Goal: Transaction & Acquisition: Register for event/course

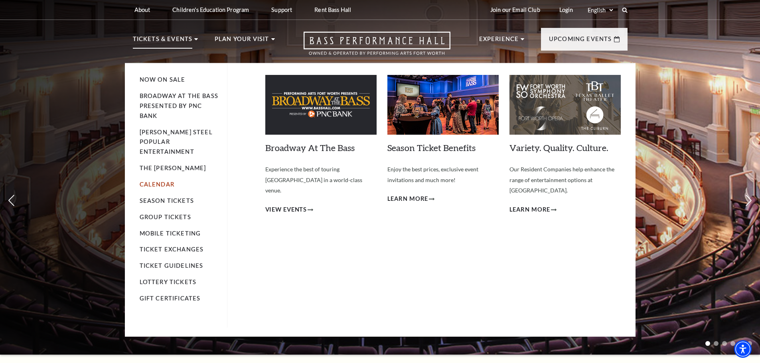
click at [159, 181] on link "Calendar" at bounding box center [157, 184] width 35 height 7
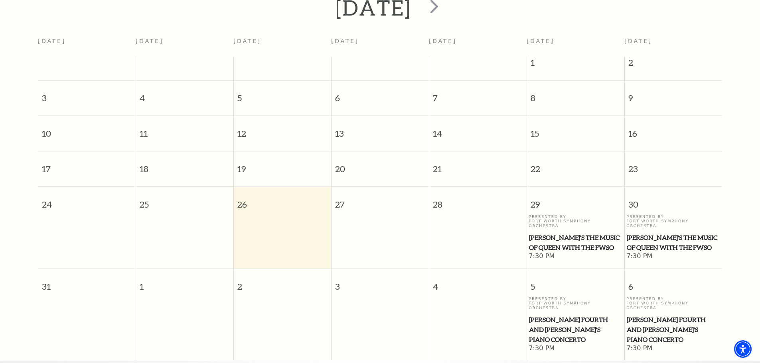
scroll to position [71, 0]
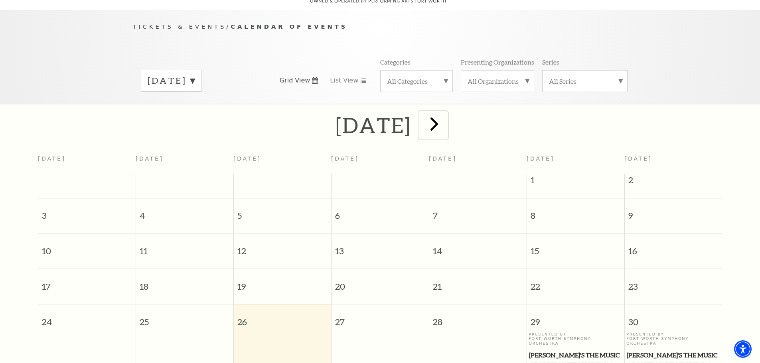
click at [445, 114] on span "next" at bounding box center [434, 123] width 23 height 23
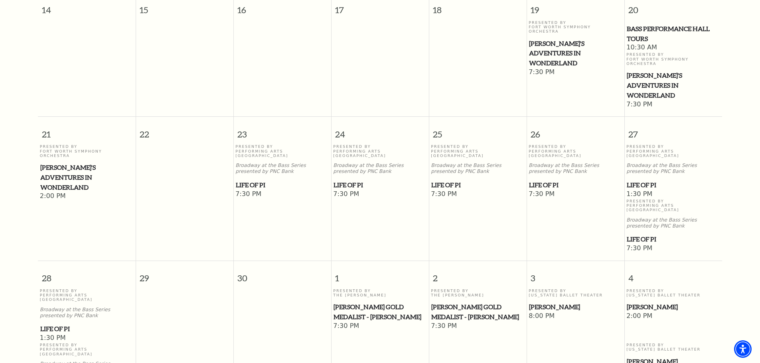
scroll to position [469, 0]
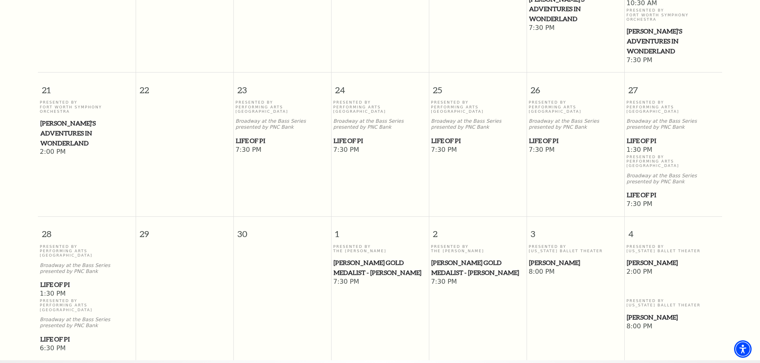
click at [639, 258] on span "[PERSON_NAME]" at bounding box center [672, 263] width 93 height 10
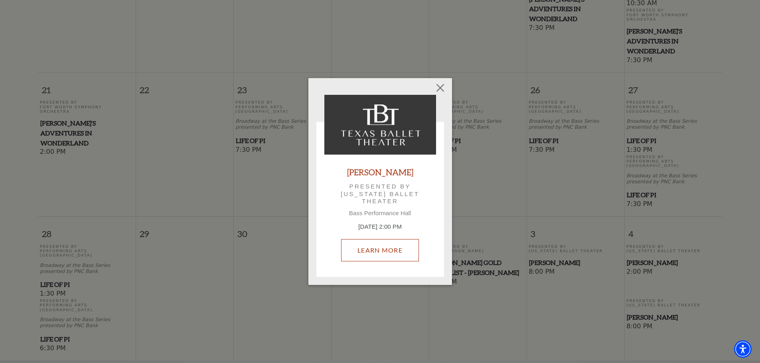
click at [393, 255] on link "Learn More" at bounding box center [380, 250] width 78 height 22
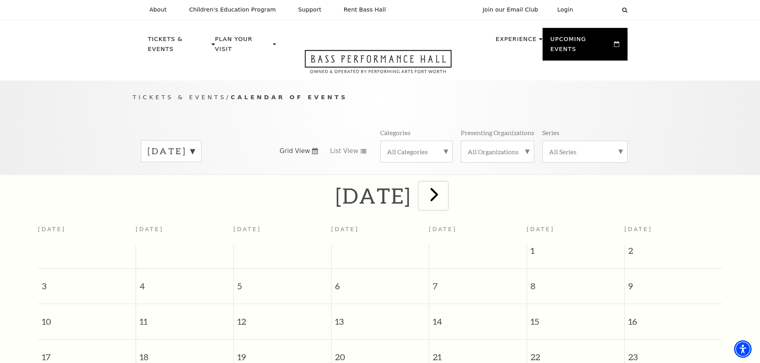
click at [445, 183] on span "next" at bounding box center [434, 194] width 23 height 23
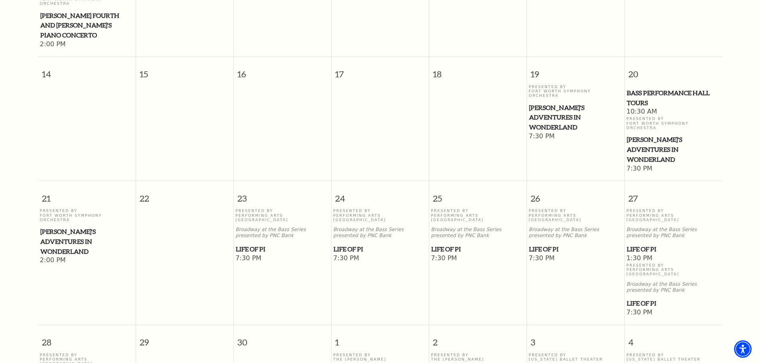
scroll to position [359, 0]
click at [649, 90] on span "Bass Performance Hall Tours" at bounding box center [672, 100] width 93 height 20
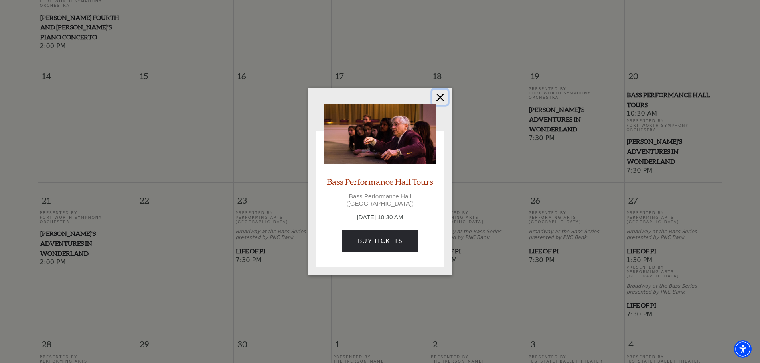
click at [439, 101] on button "Close" at bounding box center [439, 97] width 15 height 15
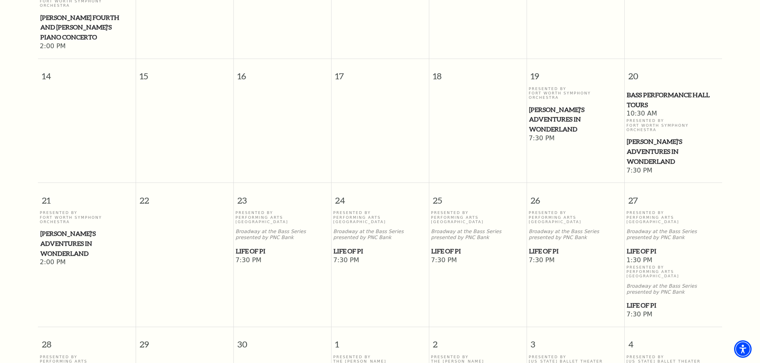
drag, startPoint x: 49, startPoint y: 145, endPoint x: 74, endPoint y: 177, distance: 40.1
click at [54, 183] on span "21" at bounding box center [87, 197] width 98 height 28
click at [77, 229] on span "[PERSON_NAME]'s Adventures in Wonderland" at bounding box center [86, 244] width 93 height 30
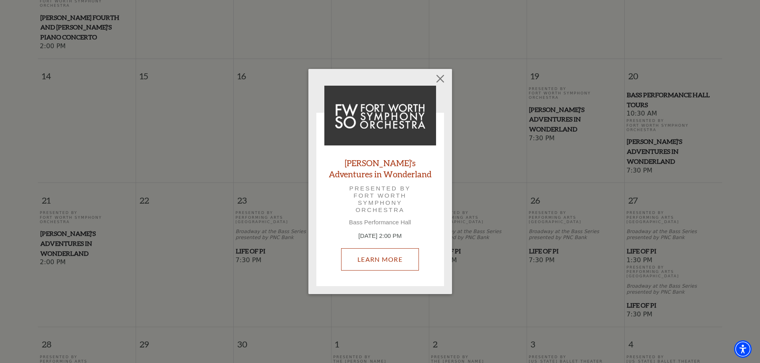
click at [367, 261] on link "Learn More" at bounding box center [380, 259] width 78 height 22
